Goal: Transaction & Acquisition: Purchase product/service

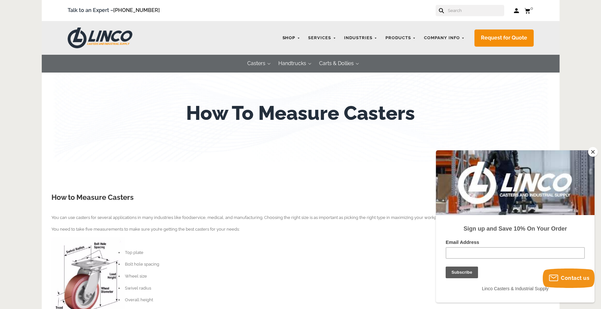
click at [295, 37] on link "Shop" at bounding box center [291, 38] width 24 height 13
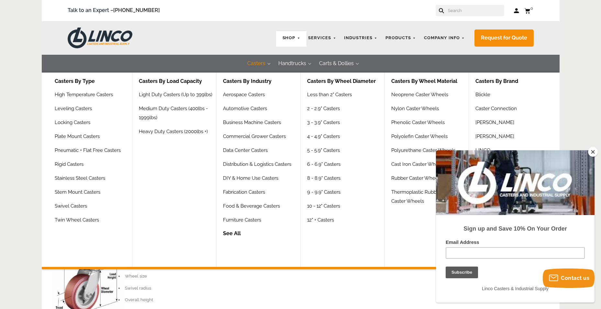
click at [267, 63] on button "Casters" at bounding box center [256, 64] width 31 height 18
click at [69, 138] on link "Plate Mount Casters" at bounding box center [78, 139] width 47 height 14
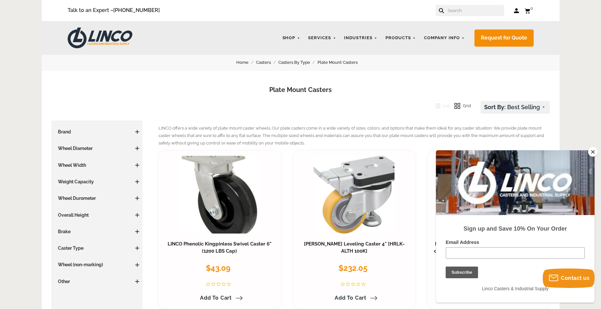
click at [137, 150] on span at bounding box center [137, 148] width 4 height 4
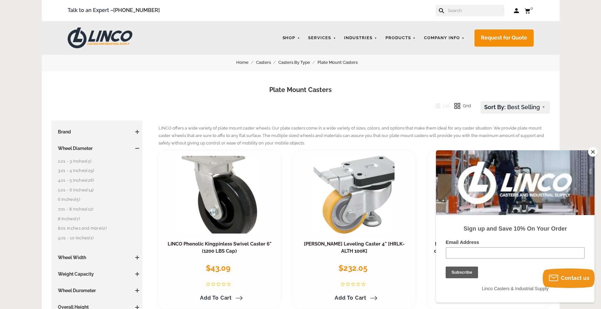
click at [84, 178] on link "4.01 - 5 Inches (26)" at bounding box center [99, 180] width 82 height 7
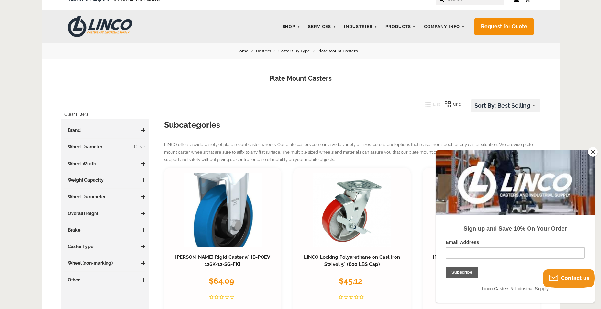
scroll to position [22, 0]
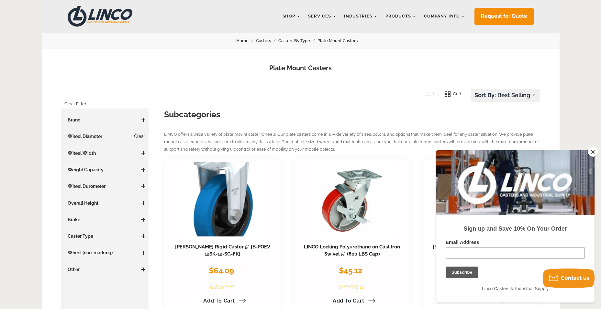
click at [137, 202] on h3 "Overall Height" at bounding box center [104, 203] width 81 height 6
click at [142, 203] on span at bounding box center [143, 203] width 4 height 1
